Goal: Navigation & Orientation: Understand site structure

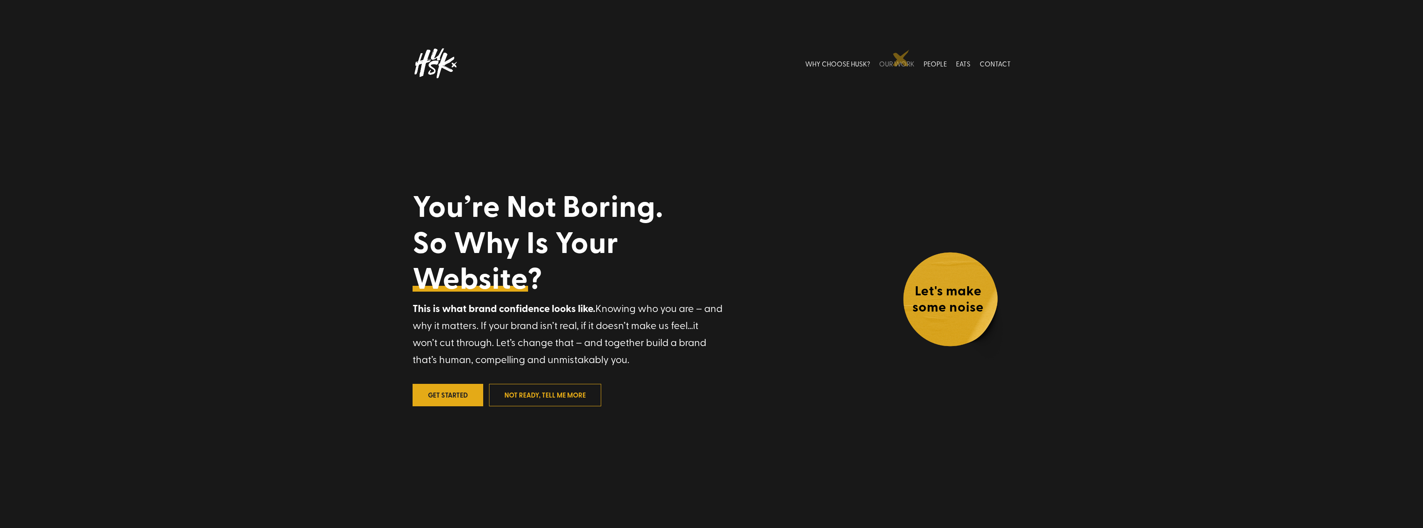
click at [901, 58] on link "OUR WORK" at bounding box center [896, 63] width 35 height 37
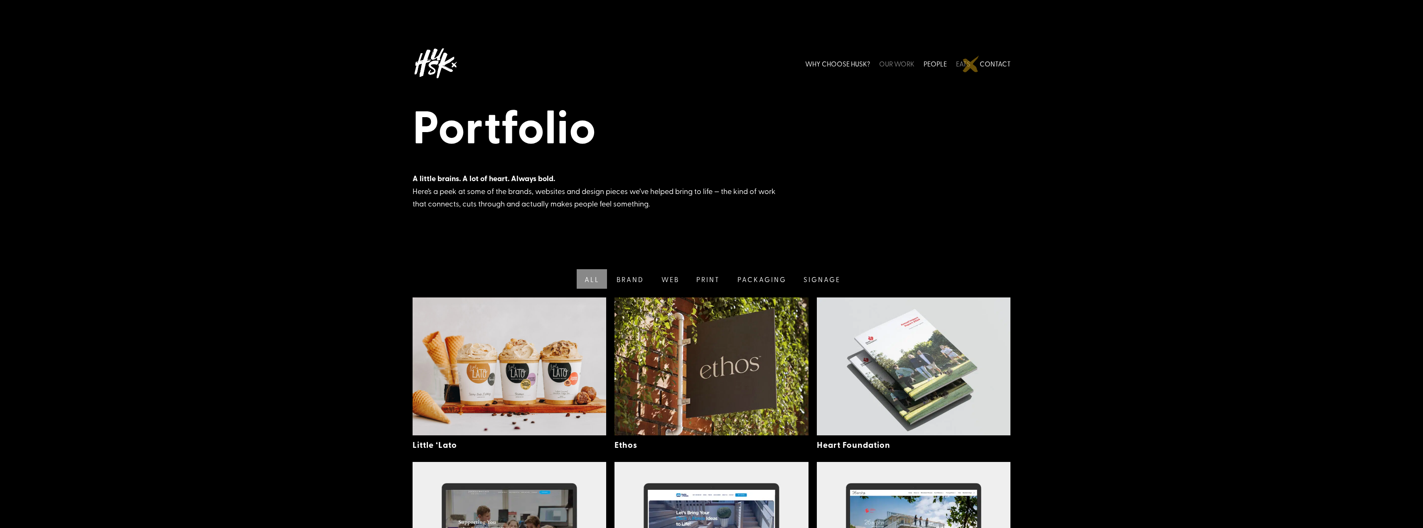
click at [968, 64] on link "EATS" at bounding box center [963, 63] width 15 height 37
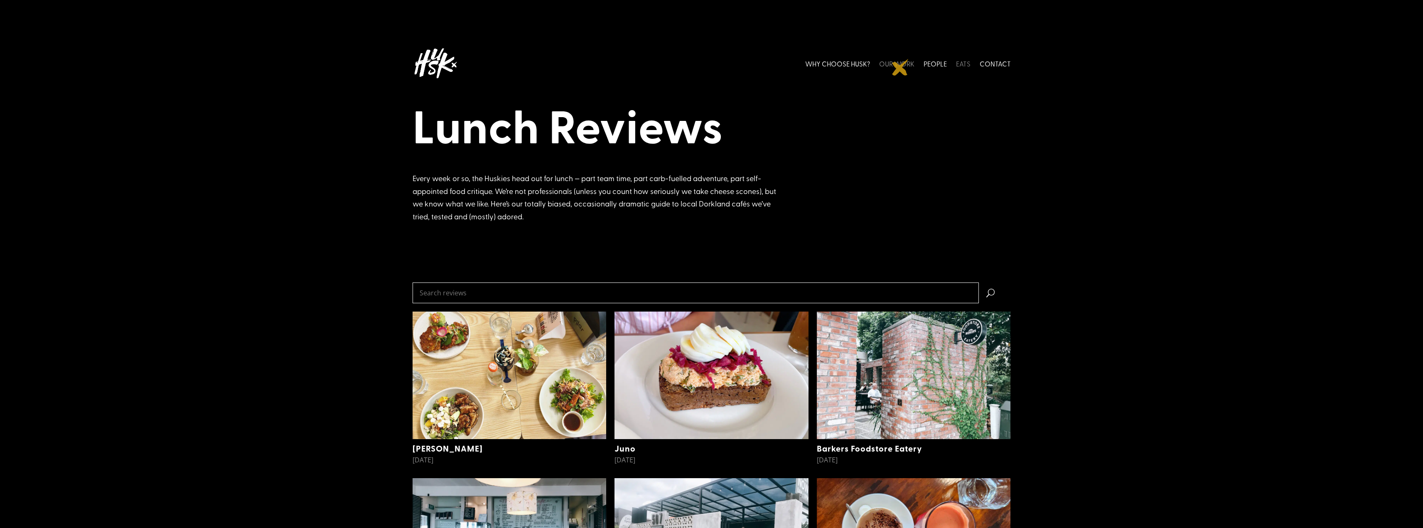
click at [900, 67] on link "OUR WORK" at bounding box center [896, 63] width 35 height 37
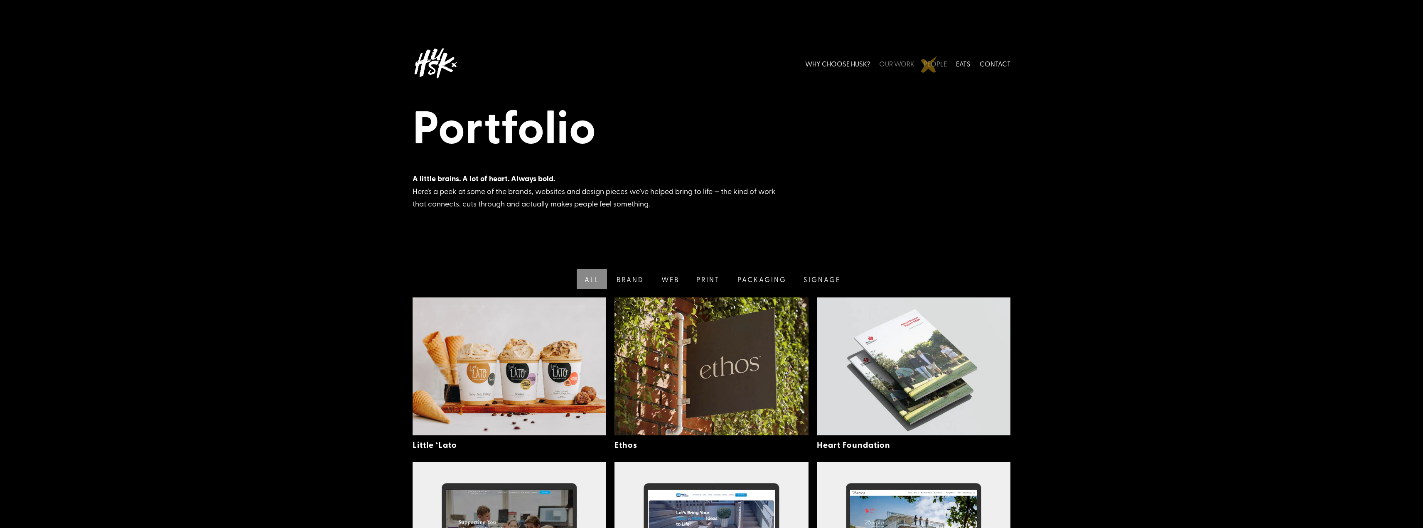
click at [937, 61] on link "PEOPLE" at bounding box center [934, 63] width 23 height 37
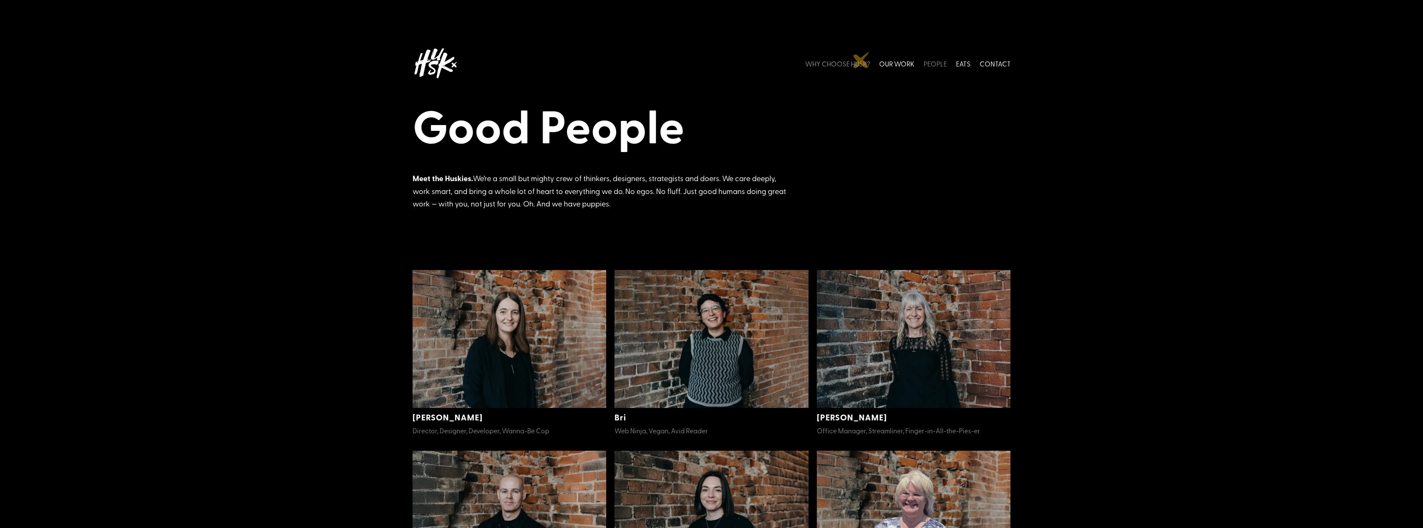
click at [858, 60] on link "WHY CHOOSE HUSK?" at bounding box center [837, 63] width 65 height 37
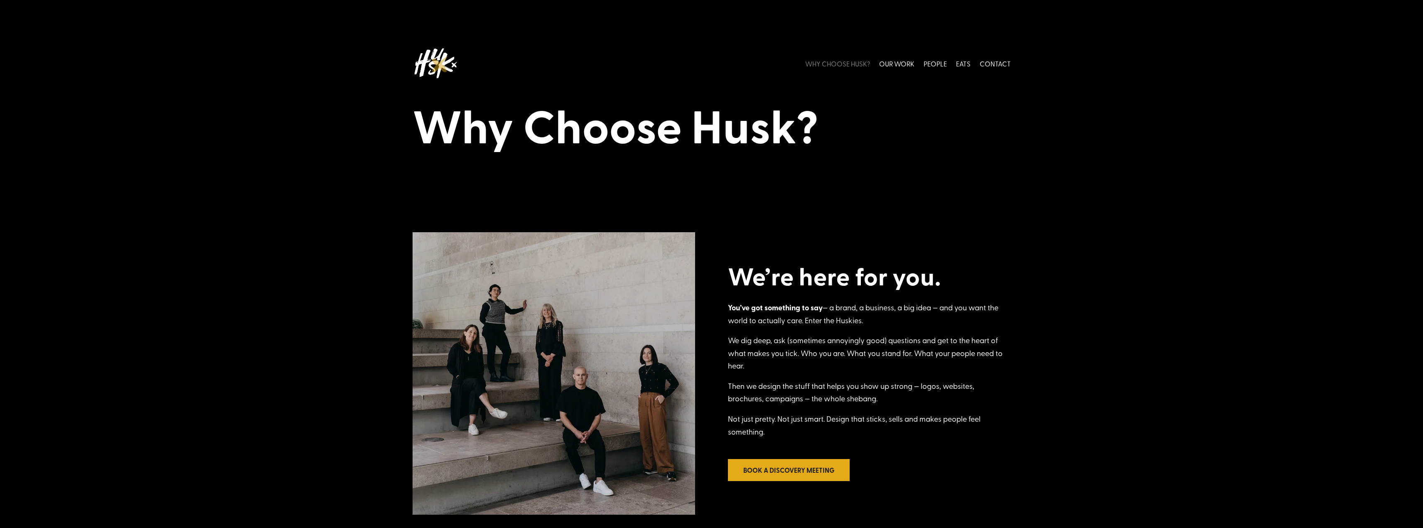
click at [440, 64] on img at bounding box center [435, 63] width 46 height 37
